Goal: Find specific page/section: Locate item on page

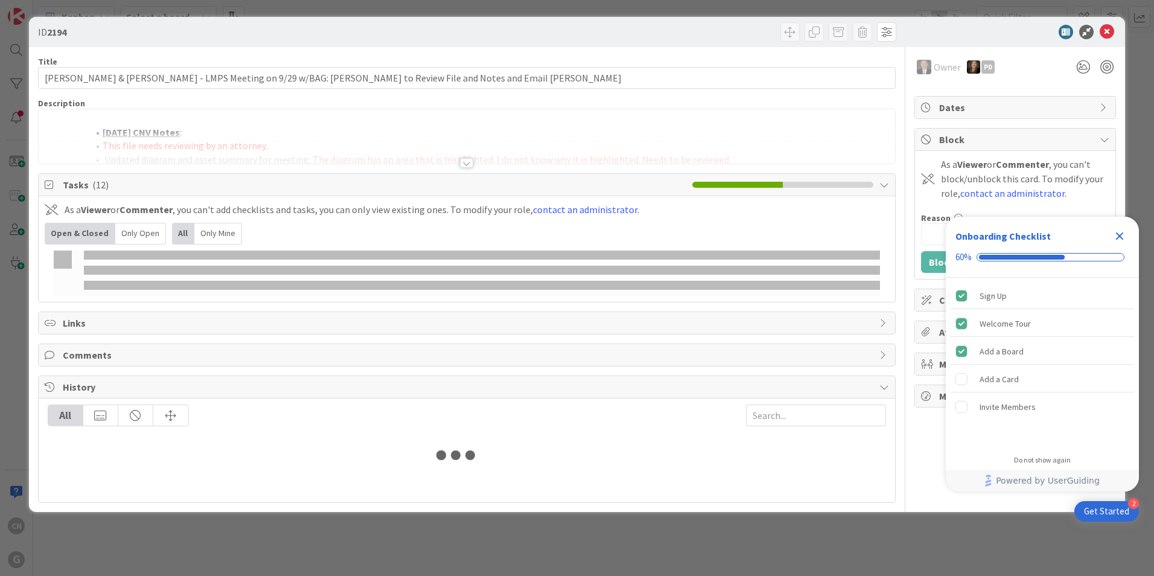
type input "[PERSON_NAME]"
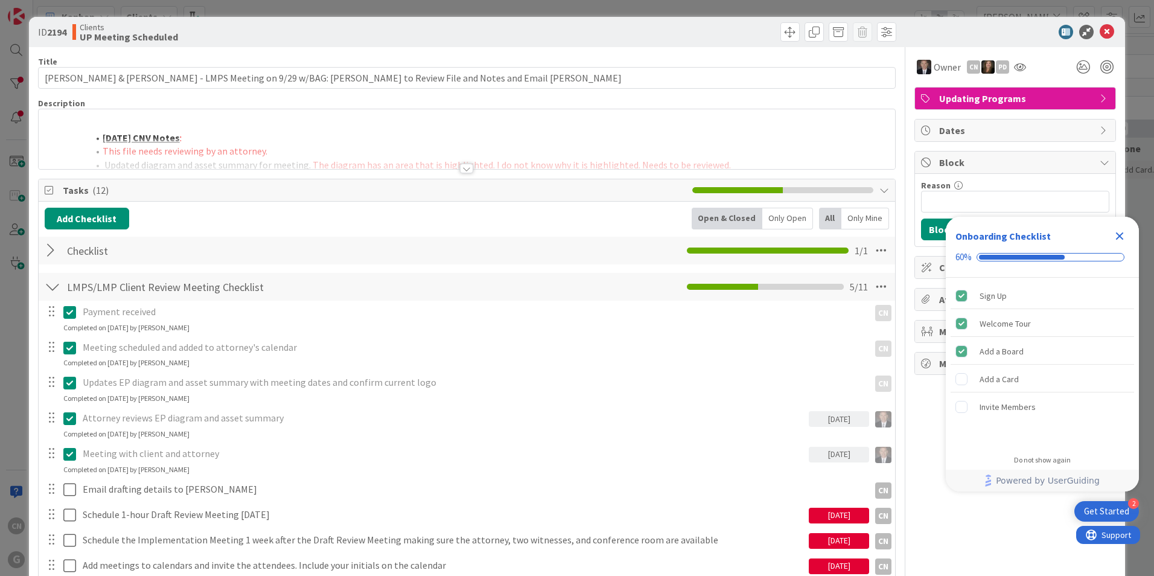
click at [332, 142] on div at bounding box center [467, 153] width 856 height 31
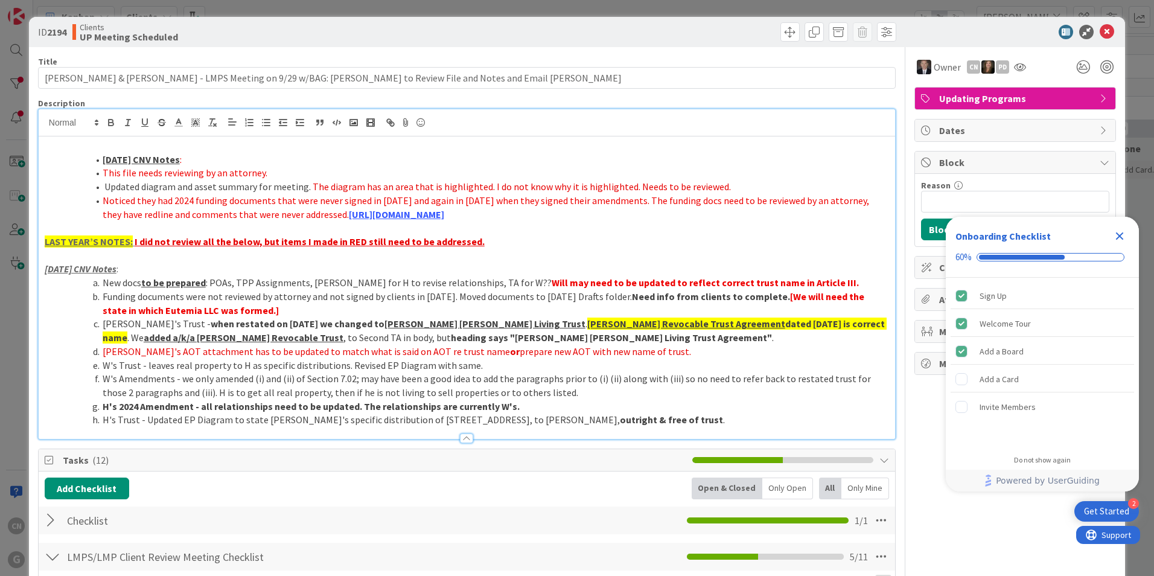
drag, startPoint x: 649, startPoint y: 355, endPoint x: 93, endPoint y: 351, distance: 556.5
click at [93, 351] on li "Alison's AOT attachment has to be updated to match what is said on AOT re trust…" at bounding box center [474, 352] width 830 height 14
click at [771, 403] on li "H's 2024 Amendment - all relationships need to be updated. The relationships ar…" at bounding box center [474, 407] width 830 height 14
click at [1114, 235] on div "Close Checklist" at bounding box center [1119, 235] width 19 height 19
